Goal: Find specific page/section: Find specific page/section

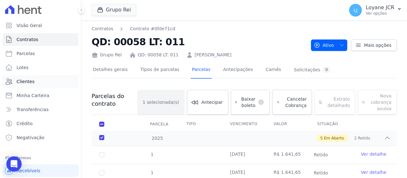
click at [60, 86] on link "Clientes" at bounding box center [41, 81] width 76 height 13
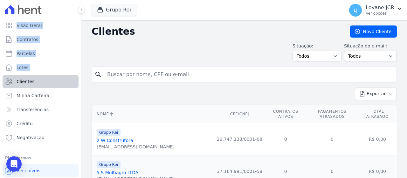
drag, startPoint x: 203, startPoint y: 79, endPoint x: 29, endPoint y: 78, distance: 174.0
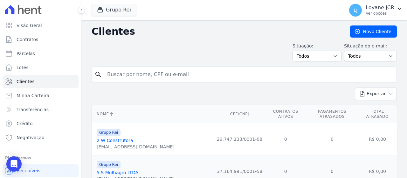
click at [176, 80] on div "search" at bounding box center [244, 74] width 305 height 16
click at [160, 76] on input "search" at bounding box center [248, 74] width 291 height 13
paste input "[PERSON_NAME]"
type input "[PERSON_NAME],"
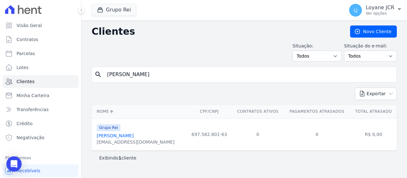
click at [114, 133] on link "[PERSON_NAME]" at bounding box center [115, 135] width 37 height 5
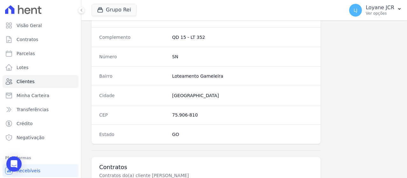
scroll to position [419, 0]
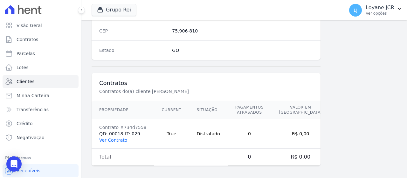
click at [116, 138] on link "Ver Contrato" at bounding box center [113, 139] width 28 height 5
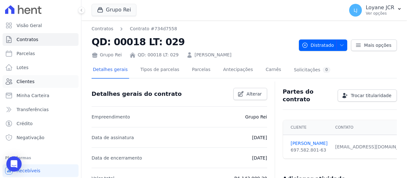
click at [54, 83] on link "Clientes" at bounding box center [41, 81] width 76 height 13
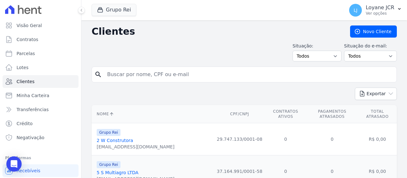
click at [149, 69] on input "search" at bounding box center [248, 74] width 291 height 13
paste input "[PERSON_NAME]"
type input "[PERSON_NAME]"
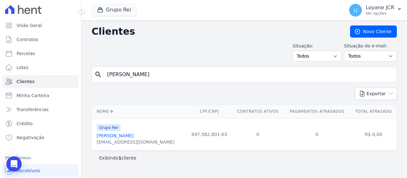
click at [128, 137] on link "[PERSON_NAME]" at bounding box center [115, 135] width 37 height 5
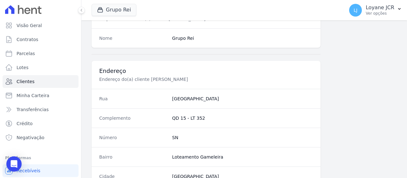
scroll to position [95, 0]
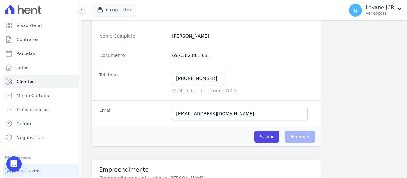
drag, startPoint x: 198, startPoint y: 109, endPoint x: 197, endPoint y: 114, distance: 5.7
drag, startPoint x: 197, startPoint y: 114, endPoint x: 169, endPoint y: 130, distance: 32.0
click at [169, 131] on div "Salvar O cliente está associado a algum contrato Remover" at bounding box center [206, 137] width 229 height 20
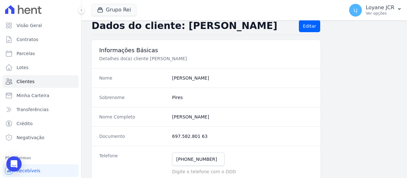
scroll to position [0, 0]
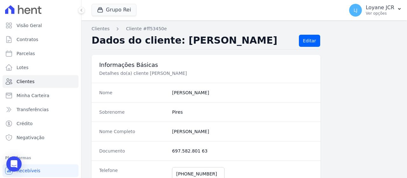
click at [108, 30] on ol "Clientes Cliente #ff53450e" at bounding box center [129, 28] width 75 height 7
click at [101, 29] on link "Clientes" at bounding box center [101, 28] width 18 height 7
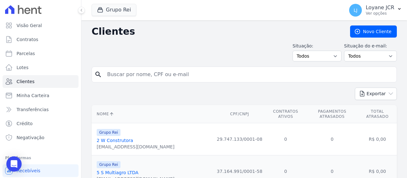
click at [188, 74] on input "search" at bounding box center [248, 74] width 291 height 13
paste input "[PERSON_NAME]"
type input "[PERSON_NAME]"
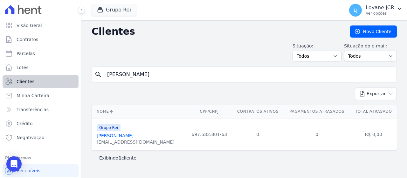
drag, startPoint x: 170, startPoint y: 77, endPoint x: 69, endPoint y: 76, distance: 100.8
click at [69, 76] on div "Visão Geral Contratos [GEOGRAPHIC_DATA] Lotes Clientes Minha Carteira Transferê…" at bounding box center [203, 89] width 407 height 178
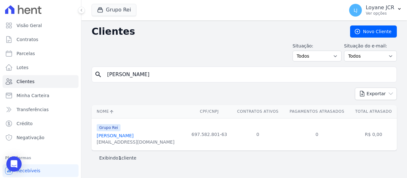
paste input "697.582.801-63"
type input "697.582.801-63"
click at [123, 135] on link "[PERSON_NAME]" at bounding box center [115, 135] width 37 height 5
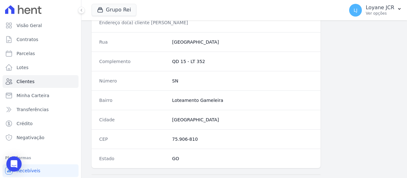
scroll to position [419, 0]
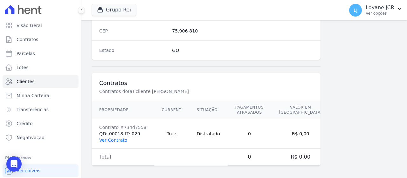
click at [113, 138] on link "Ver Contrato" at bounding box center [113, 139] width 28 height 5
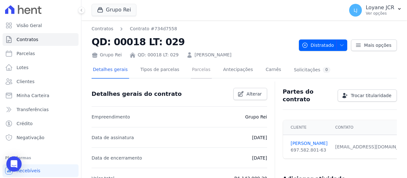
click at [197, 70] on link "Parcelas" at bounding box center [201, 70] width 21 height 17
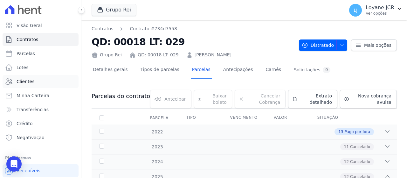
click at [45, 80] on link "Clientes" at bounding box center [41, 81] width 76 height 13
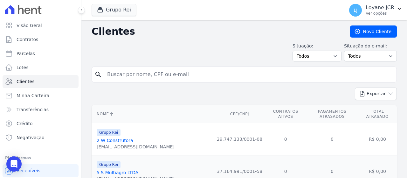
click at [205, 72] on input "search" at bounding box center [248, 74] width 291 height 13
paste input "[PERSON_NAME]"
type input "[PERSON_NAME]"
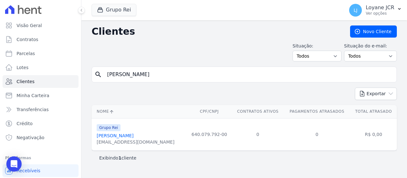
click at [134, 135] on link "[PERSON_NAME]" at bounding box center [115, 135] width 37 height 5
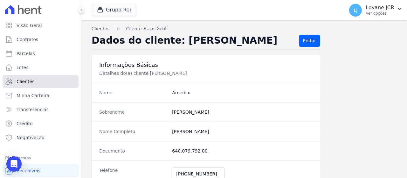
click at [56, 82] on link "Clientes" at bounding box center [41, 81] width 76 height 13
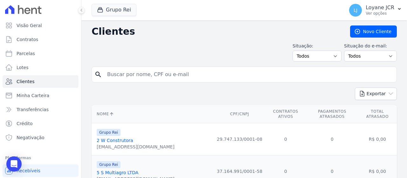
click at [183, 77] on input "search" at bounding box center [248, 74] width 291 height 13
paste input "[PERSON_NAME]"
type input "[PERSON_NAME]"
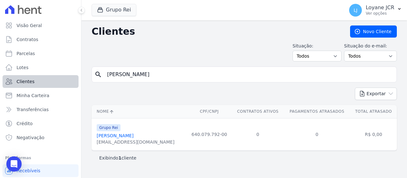
drag, startPoint x: 201, startPoint y: 71, endPoint x: 21, endPoint y: 83, distance: 180.4
click at [8, 83] on div "Visão Geral Contratos [GEOGRAPHIC_DATA] Lotes Clientes Minha Carteira Transferê…" at bounding box center [203, 89] width 407 height 178
paste input "[PERSON_NAME]"
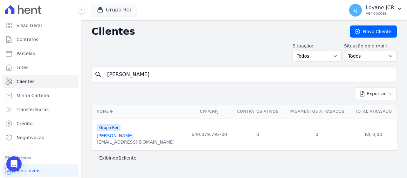
type input "[PERSON_NAME]"
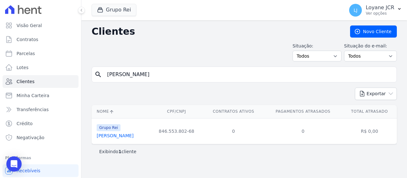
click at [135, 139] on td "Grupo Rei [PERSON_NAME]" at bounding box center [121, 131] width 58 height 26
click at [134, 136] on link "[PERSON_NAME]" at bounding box center [115, 135] width 37 height 5
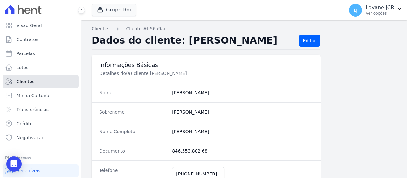
click at [46, 80] on link "Clientes" at bounding box center [41, 81] width 76 height 13
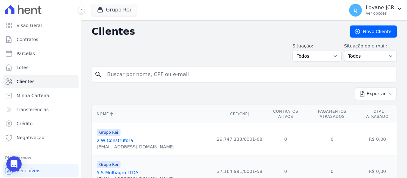
click at [202, 74] on input "search" at bounding box center [248, 74] width 291 height 13
paste input "846.553.802-68"
type input "846.553.802-68"
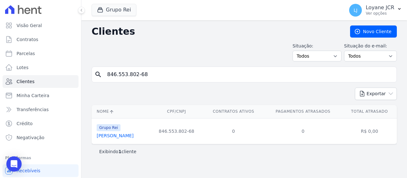
click at [134, 136] on link "[PERSON_NAME]" at bounding box center [115, 135] width 37 height 5
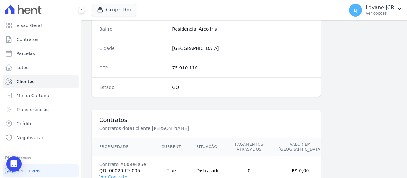
scroll to position [419, 0]
